Goal: Task Accomplishment & Management: Manage account settings

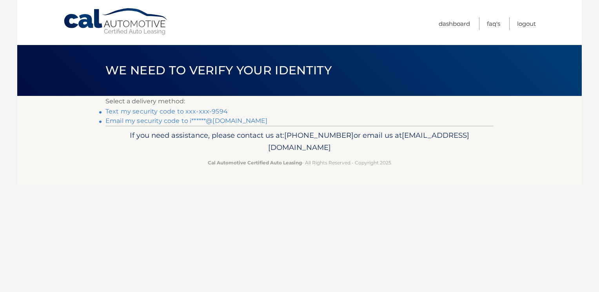
click at [129, 109] on link "Text my security code to xxx-xxx-9594" at bounding box center [166, 111] width 122 height 7
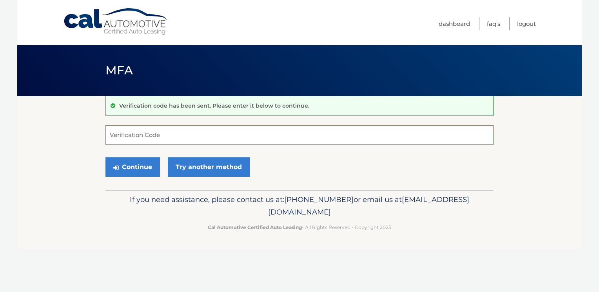
click at [138, 133] on input "Verification Code" at bounding box center [299, 135] width 388 height 20
type input "118499"
click at [135, 165] on button "Continue" at bounding box center [132, 168] width 54 height 20
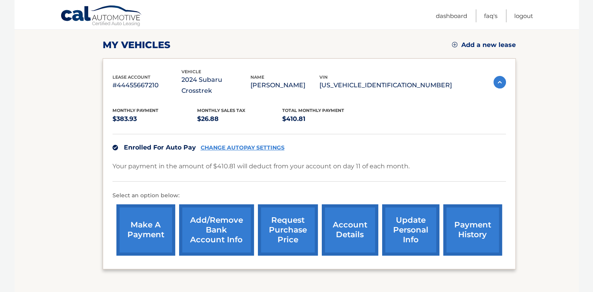
scroll to position [118, 0]
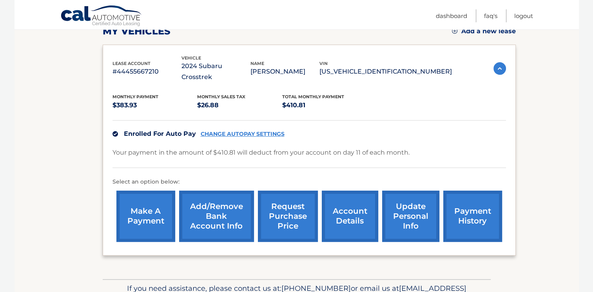
click at [332, 196] on link "account details" at bounding box center [350, 216] width 56 height 51
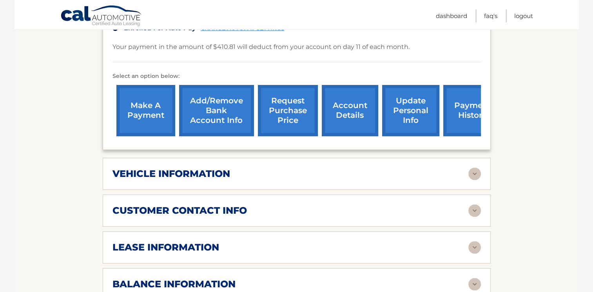
scroll to position [235, 0]
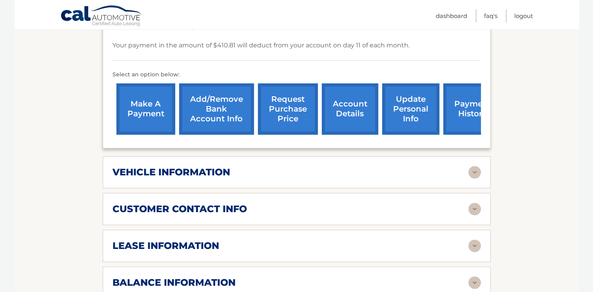
click at [267, 167] on div "vehicle information" at bounding box center [290, 173] width 356 height 12
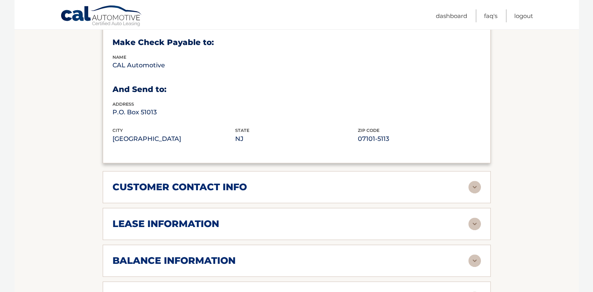
scroll to position [470, 0]
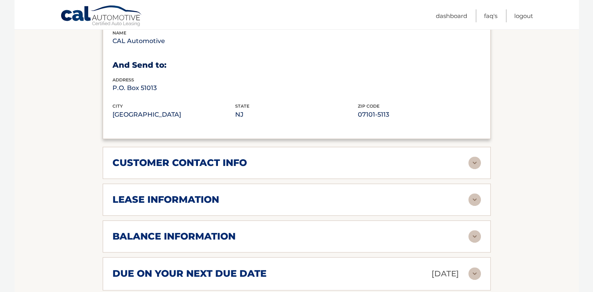
click at [231, 194] on div "lease information" at bounding box center [290, 200] width 356 height 12
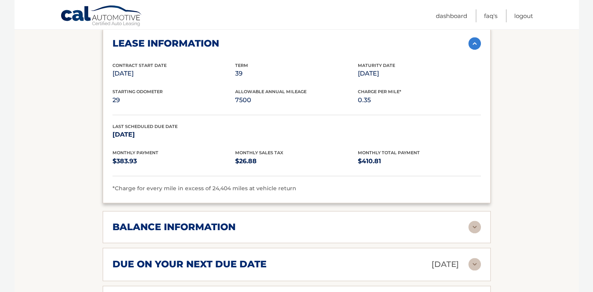
scroll to position [627, 0]
click at [266, 221] on div "balance information" at bounding box center [296, 227] width 368 height 13
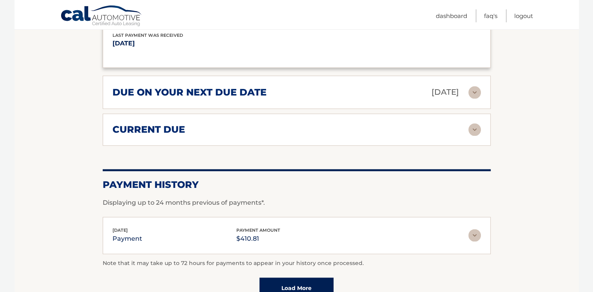
scroll to position [901, 0]
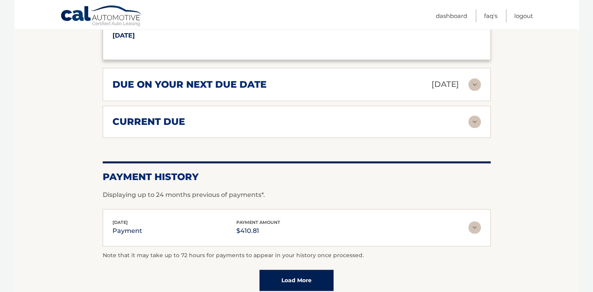
click at [158, 116] on h2 "current due" at bounding box center [148, 122] width 72 height 12
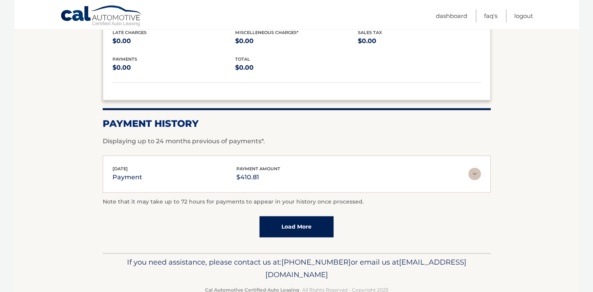
scroll to position [1016, 0]
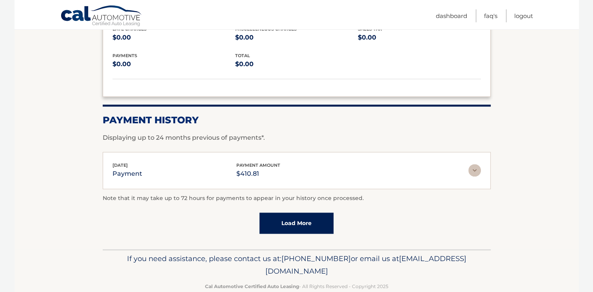
click at [293, 213] on link "Load More" at bounding box center [296, 223] width 74 height 21
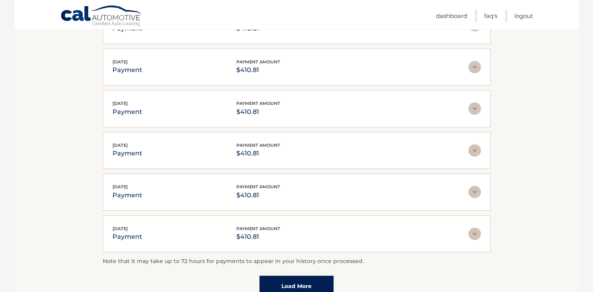
scroll to position [1173, 0]
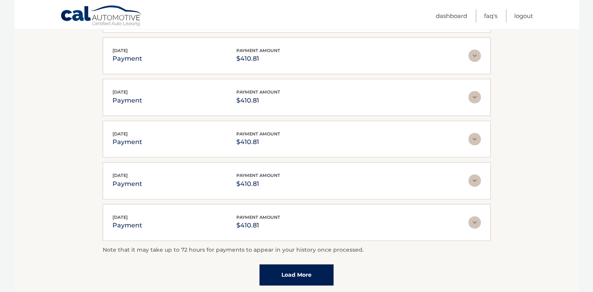
click at [289, 264] on link "Load More" at bounding box center [296, 274] width 74 height 21
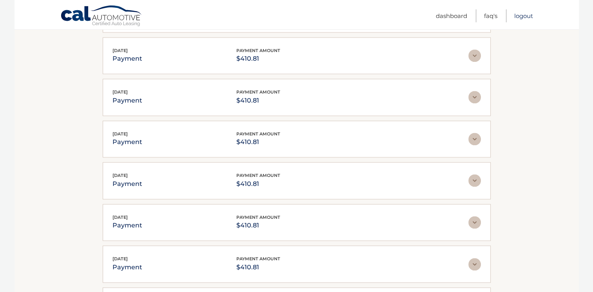
click at [526, 15] on link "Logout" at bounding box center [523, 15] width 19 height 13
